Goal: Register for event/course

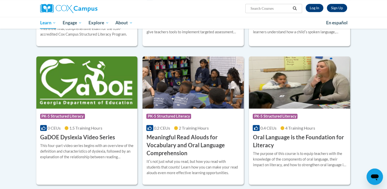
scroll to position [281, 0]
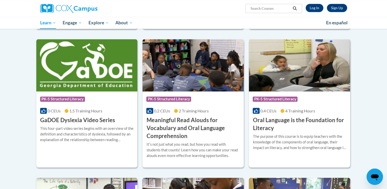
click at [302, 99] on div "Course Category: PK-5 Structured Literacy" at bounding box center [300, 100] width 94 height 12
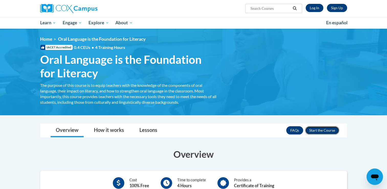
click at [323, 127] on button "Enroll" at bounding box center [322, 130] width 34 height 8
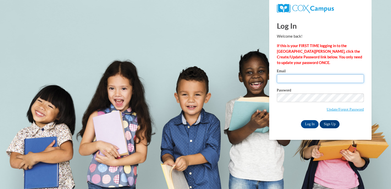
click at [296, 81] on input "Email" at bounding box center [320, 78] width 87 height 9
type input "mschommer05@outlook.com"
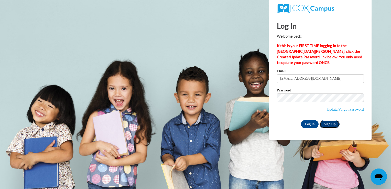
click at [330, 126] on link "Sign Up" at bounding box center [329, 124] width 20 height 8
click at [307, 127] on input "Log In" at bounding box center [310, 124] width 18 height 8
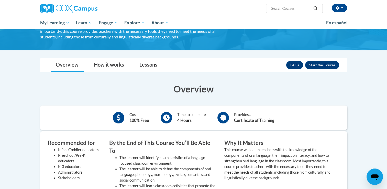
scroll to position [64, 0]
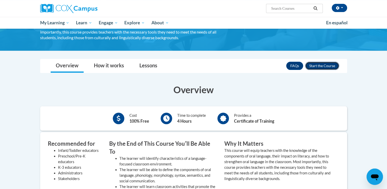
click at [315, 66] on button "Enroll" at bounding box center [322, 66] width 34 height 8
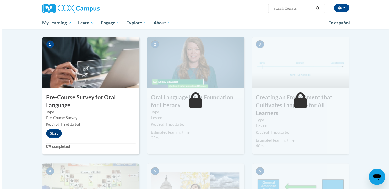
scroll to position [95, 0]
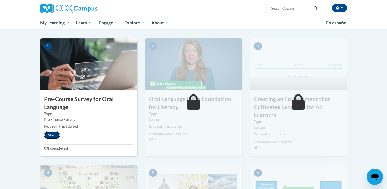
click at [53, 133] on button "Start" at bounding box center [52, 135] width 16 height 8
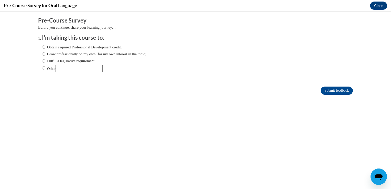
scroll to position [0, 0]
click at [63, 53] on label "Grow professionally on my own (for my own interest in the topic)." at bounding box center [94, 54] width 105 height 6
click at [45, 53] on input "Grow professionally on my own (for my own interest in the topic)." at bounding box center [43, 54] width 3 height 6
radio input "true"
click at [337, 94] on input "Submit feedback" at bounding box center [336, 90] width 32 height 8
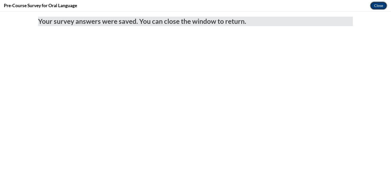
click at [377, 7] on button "Close" at bounding box center [378, 6] width 17 height 8
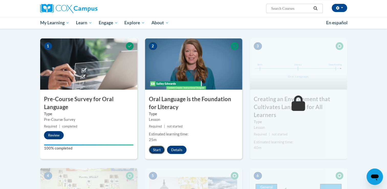
click at [159, 149] on button "Start" at bounding box center [157, 150] width 16 height 8
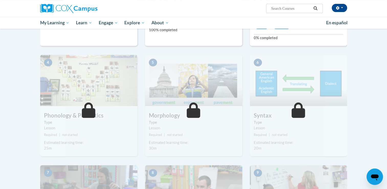
scroll to position [229, 0]
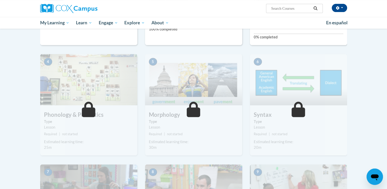
click at [107, 147] on div "Estimated learning time: 25m" at bounding box center [88, 144] width 97 height 11
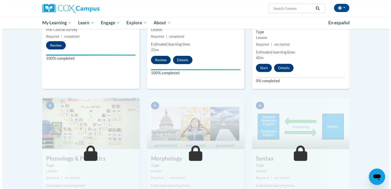
scroll to position [140, 0]
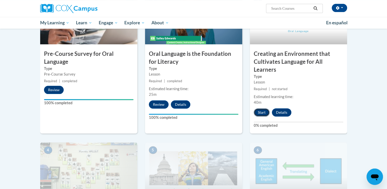
click at [257, 110] on button "Start" at bounding box center [262, 112] width 16 height 8
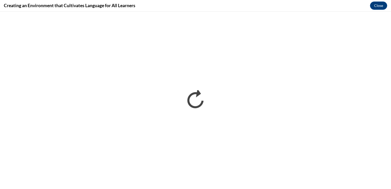
scroll to position [0, 0]
